Goal: Find specific page/section: Find specific page/section

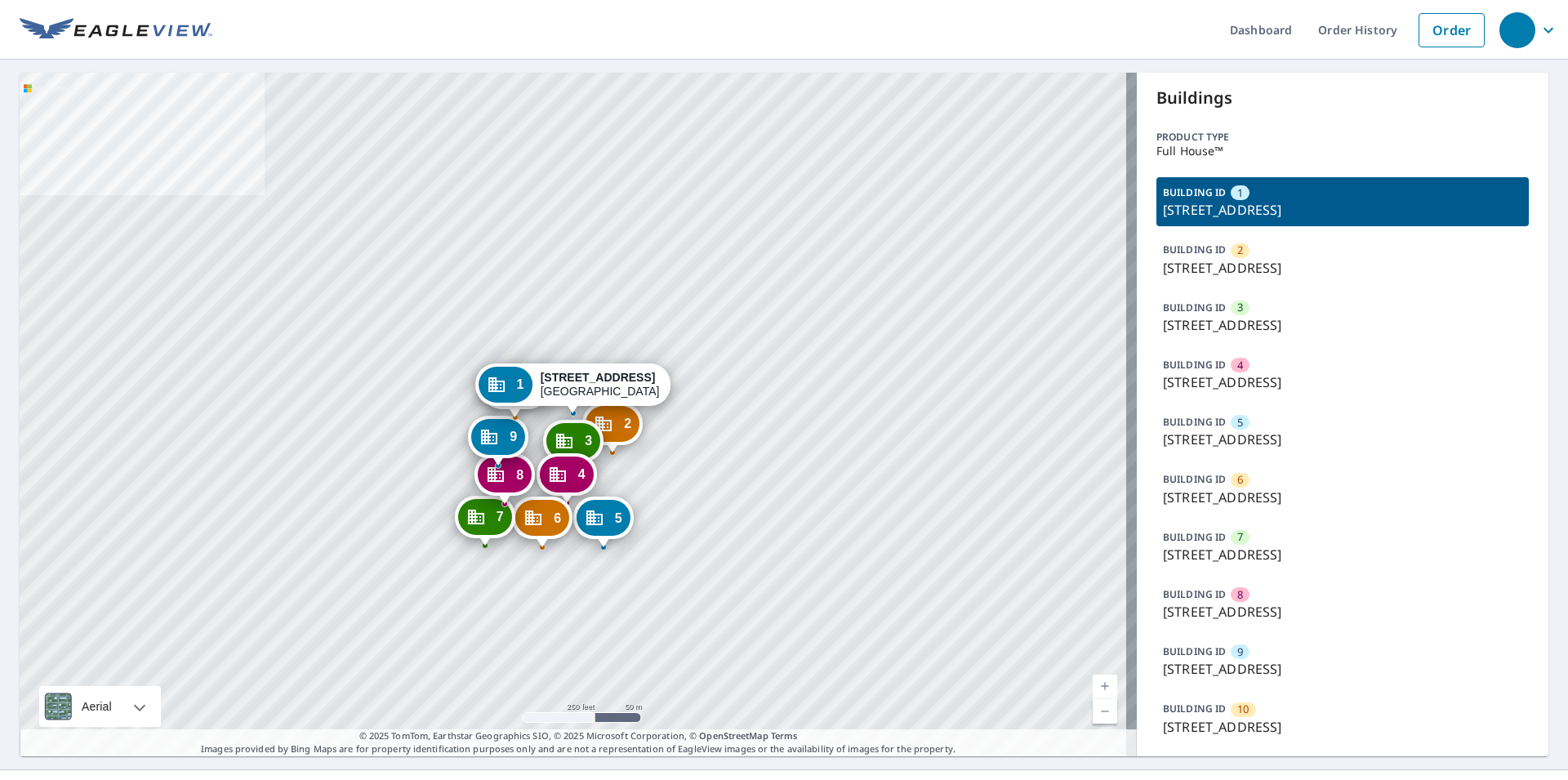
click at [889, 236] on div "2 2124 W 27th St Cedar Falls, IA 50613 3 2124 W 27th St Cedar Falls, IA 50613 4…" at bounding box center [578, 414] width 1117 height 683
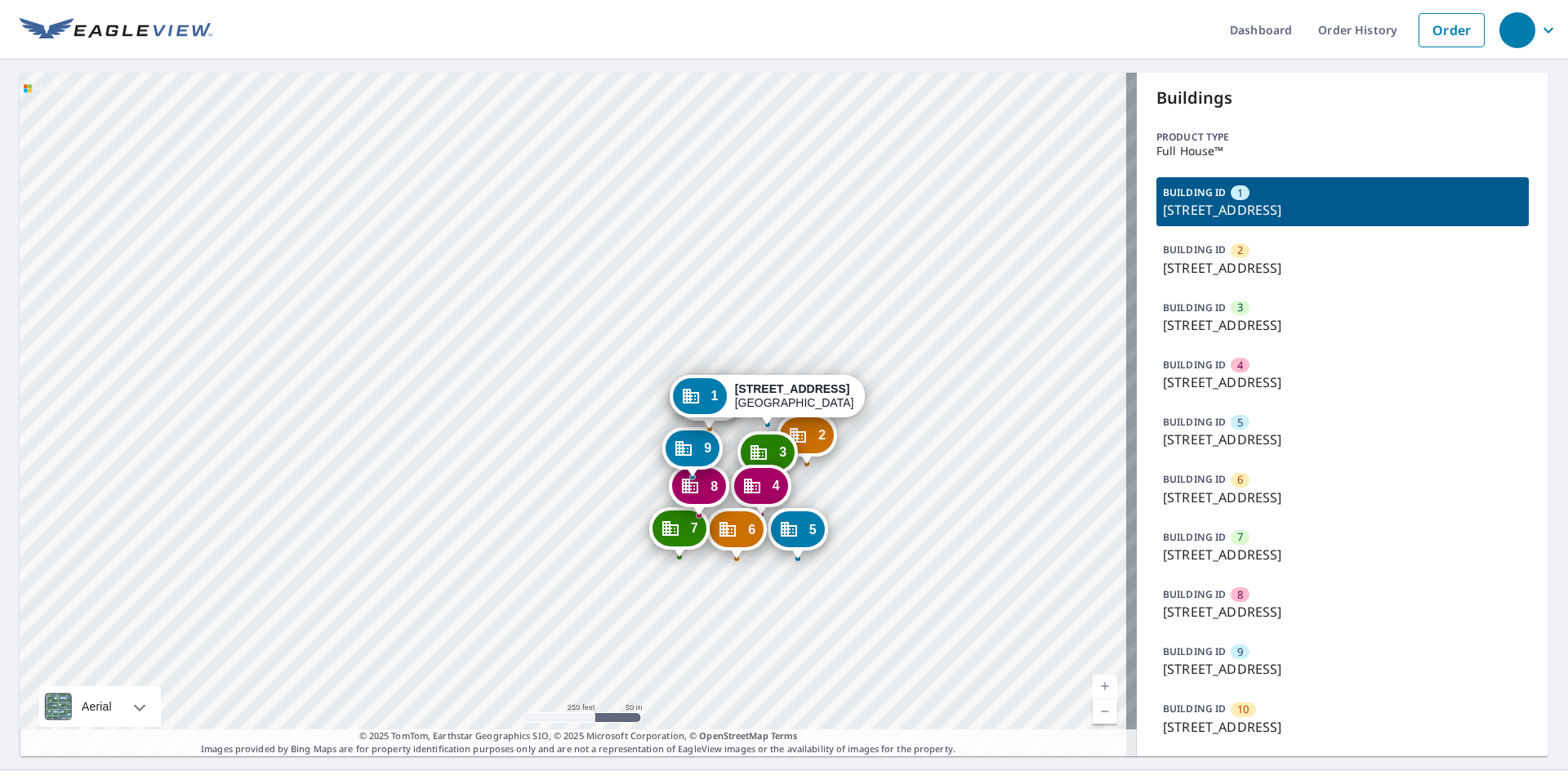
drag, startPoint x: 744, startPoint y: 272, endPoint x: 612, endPoint y: 311, distance: 137.6
click at [649, 296] on div "2 2124 W 27th St Cedar Falls, IA 50613 3 2124 W 27th St Cedar Falls, IA 50613 4…" at bounding box center [578, 414] width 1117 height 683
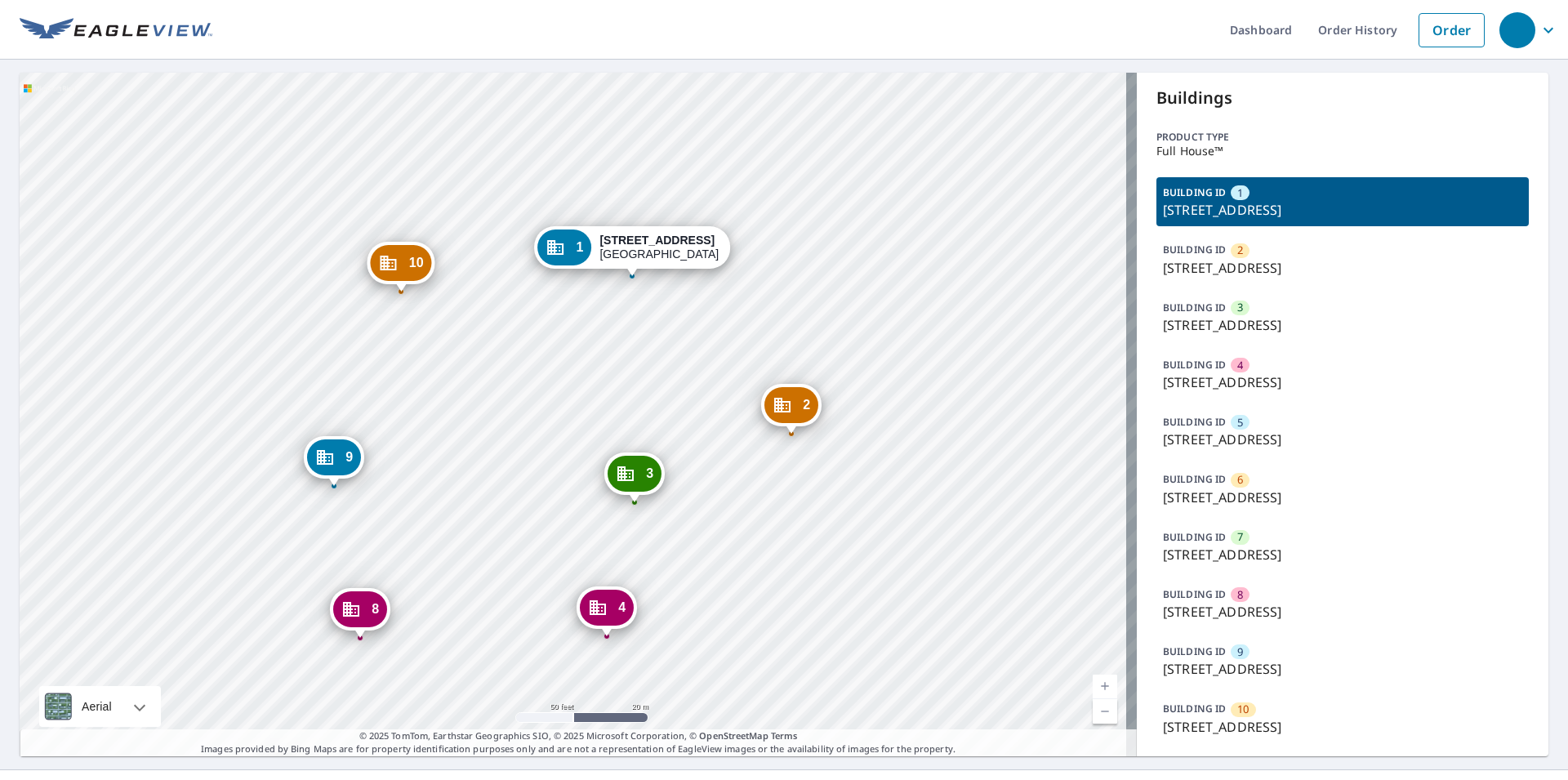
click at [889, 526] on div "2 2124 W 27th St Cedar Falls, IA 50613 3 2124 W 27th St Cedar Falls, IA 50613 4…" at bounding box center [578, 414] width 1117 height 683
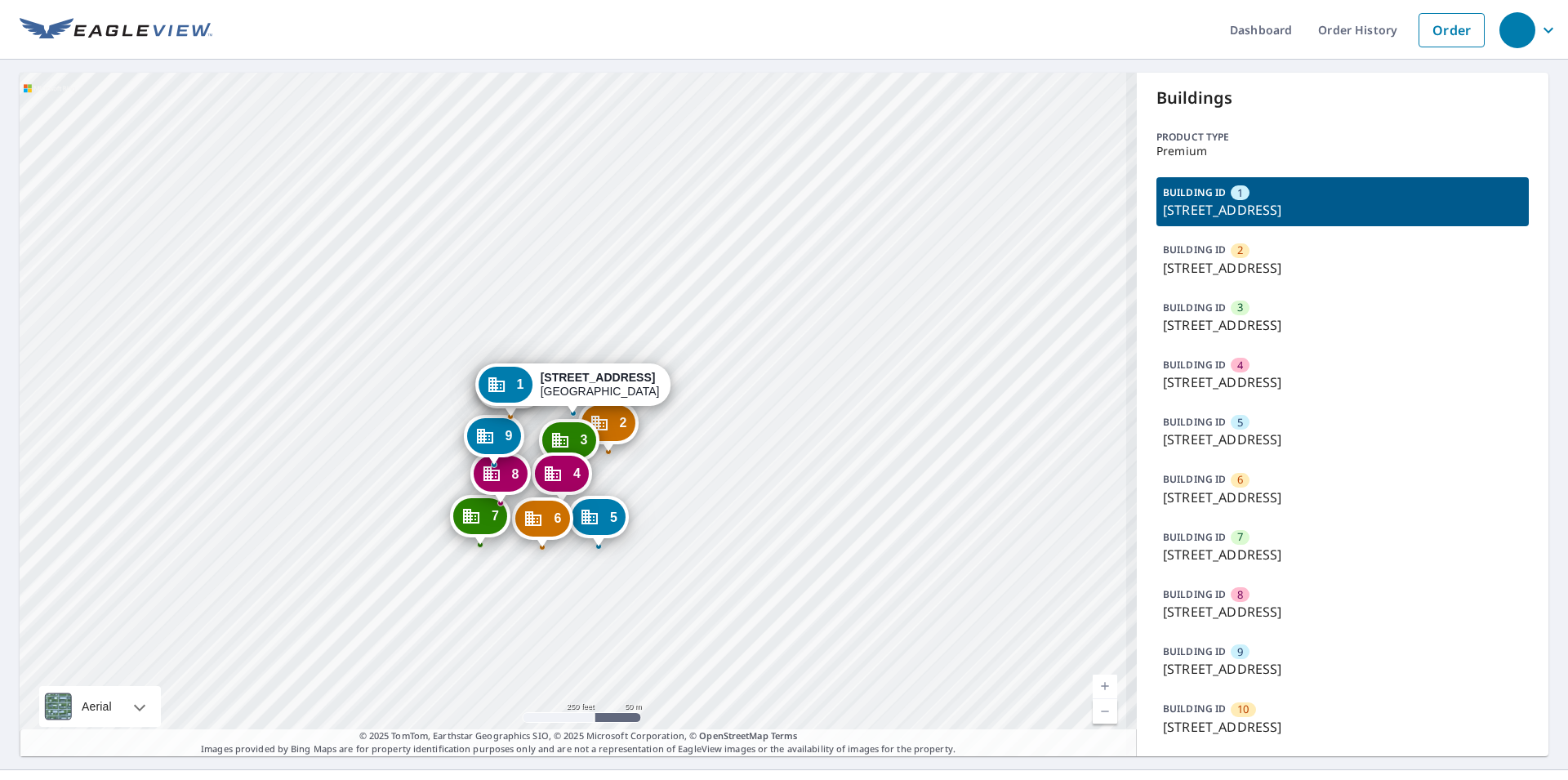
click at [782, 445] on div "2 [STREET_ADDRESS] 3 [STREET_ADDRESS] 4 [STREET_ADDRESS] 5 [STREET_ADDRESS] 6 […" at bounding box center [578, 414] width 1117 height 683
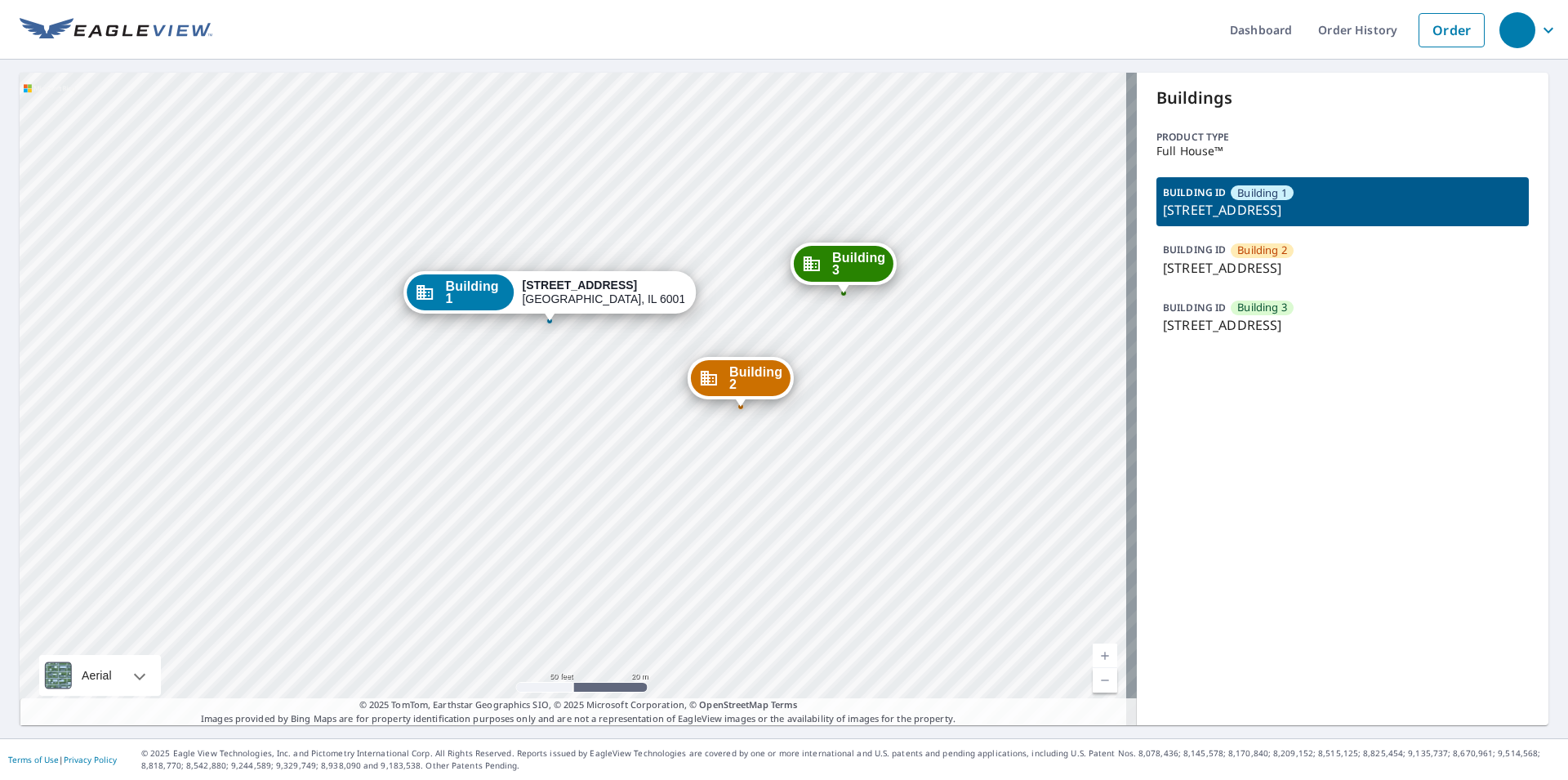
click at [602, 520] on div "Building [GEOGRAPHIC_DATA][STREET_ADDRESS] [GEOGRAPHIC_DATA][STREET_ADDRESS] 1 …" at bounding box center [578, 398] width 1117 height 653
